Goal: Task Accomplishment & Management: Manage account settings

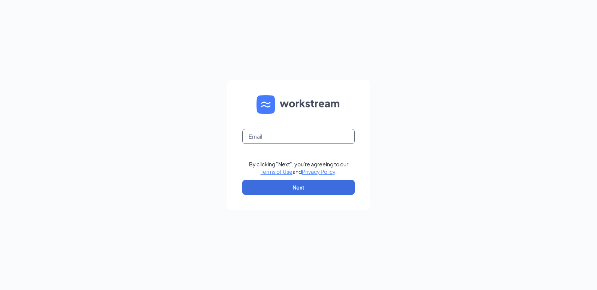
click at [278, 134] on input "text" at bounding box center [298, 136] width 113 height 15
type input "[PERSON_NAME][EMAIL_ADDRESS][PERSON_NAME][DOMAIN_NAME]"
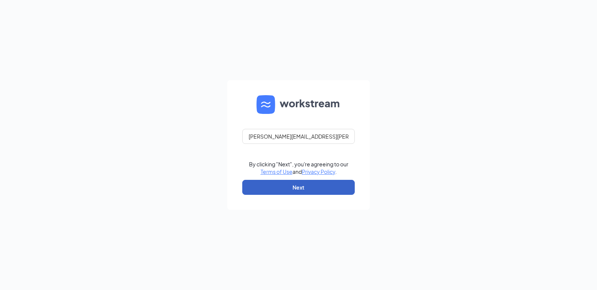
click at [278, 189] on button "Next" at bounding box center [298, 187] width 113 height 15
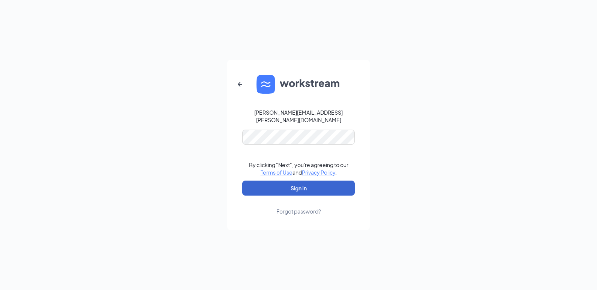
click at [278, 189] on button "Sign In" at bounding box center [298, 188] width 113 height 15
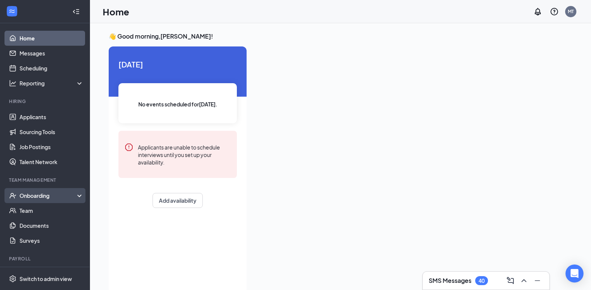
click at [33, 193] on div "Onboarding" at bounding box center [49, 196] width 58 height 8
click at [29, 210] on link "Overview" at bounding box center [52, 210] width 64 height 15
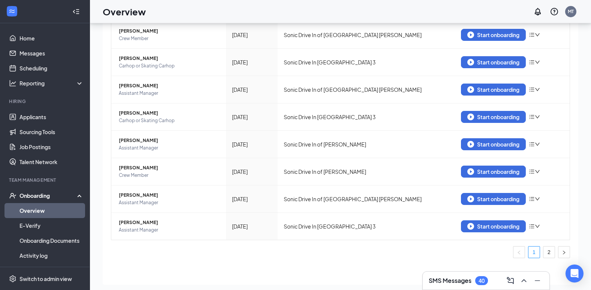
scroll to position [136, 0]
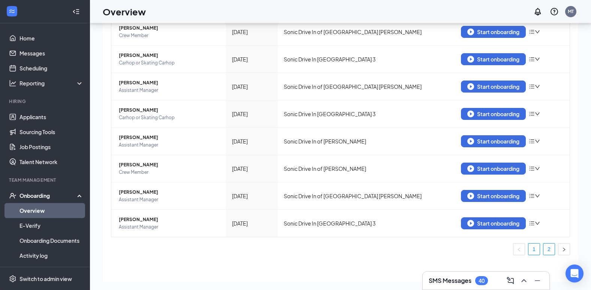
click at [544, 249] on link "2" at bounding box center [549, 249] width 11 height 11
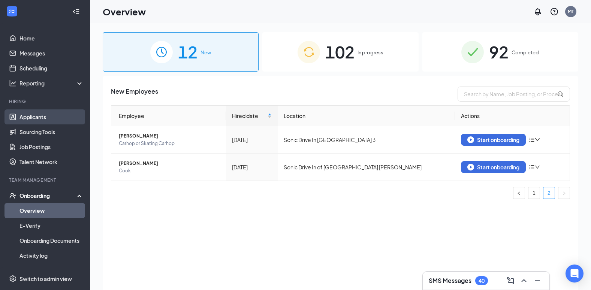
click at [39, 121] on link "Applicants" at bounding box center [52, 117] width 64 height 15
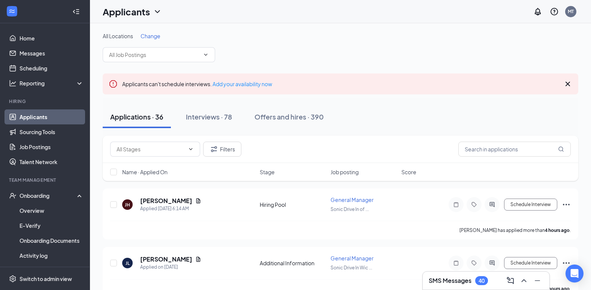
click at [155, 35] on span "Change" at bounding box center [151, 36] width 20 height 7
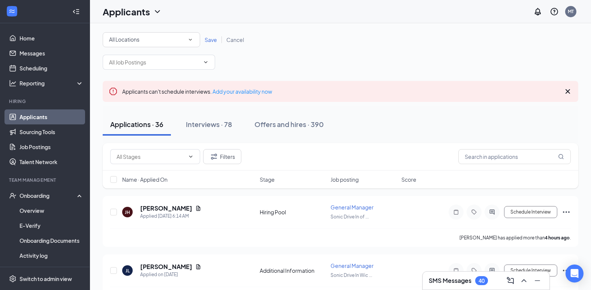
click at [155, 35] on div "All Locations" at bounding box center [151, 39] width 85 height 9
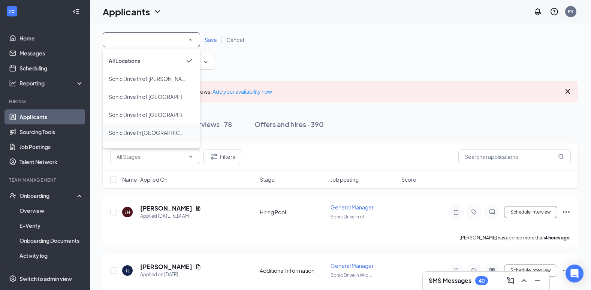
click at [134, 134] on span "Sonic Drive In Wichita Falls 3" at bounding box center [155, 132] width 92 height 7
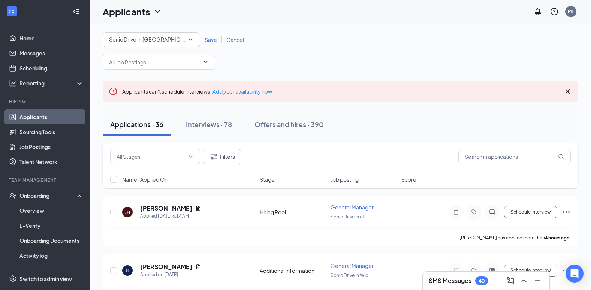
click at [210, 39] on span "Save" at bounding box center [211, 39] width 12 height 7
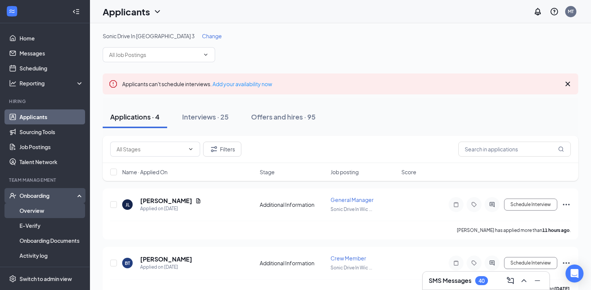
click at [27, 211] on link "Overview" at bounding box center [52, 210] width 64 height 15
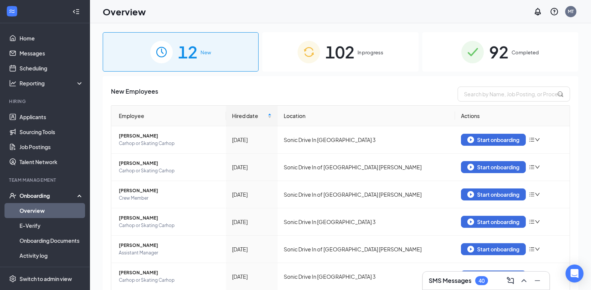
click at [490, 51] on span "92" at bounding box center [499, 52] width 20 height 26
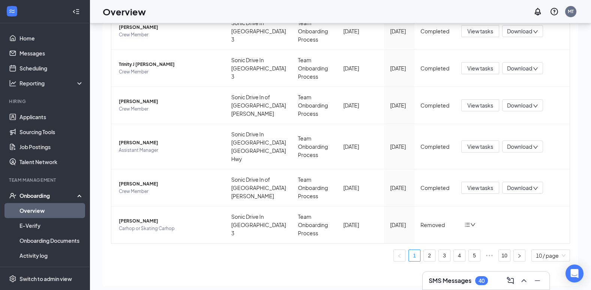
scroll to position [34, 0]
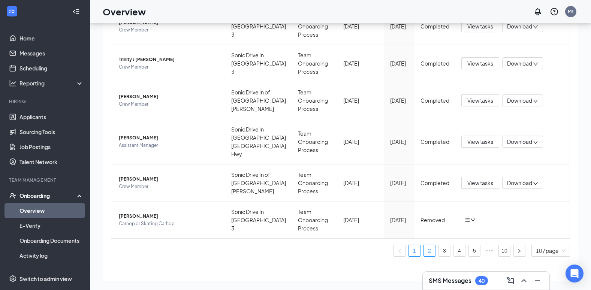
click at [424, 245] on link "2" at bounding box center [429, 250] width 11 height 11
